Goal: Find specific page/section: Find specific page/section

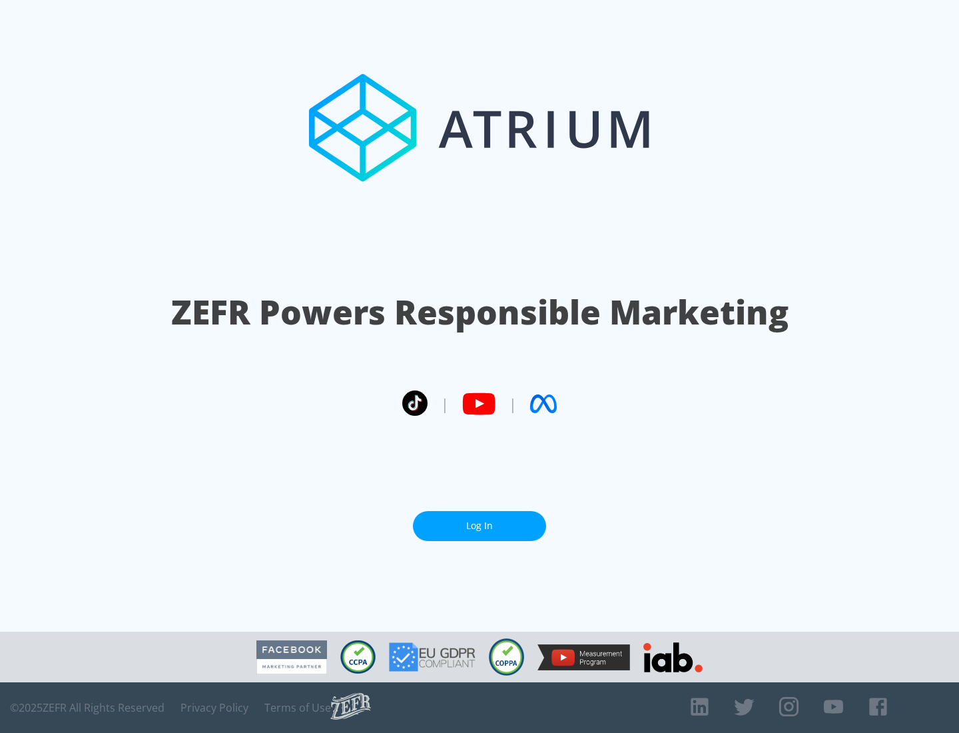
click at [479, 525] on link "Log In" at bounding box center [479, 526] width 133 height 30
